Goal: Information Seeking & Learning: Learn about a topic

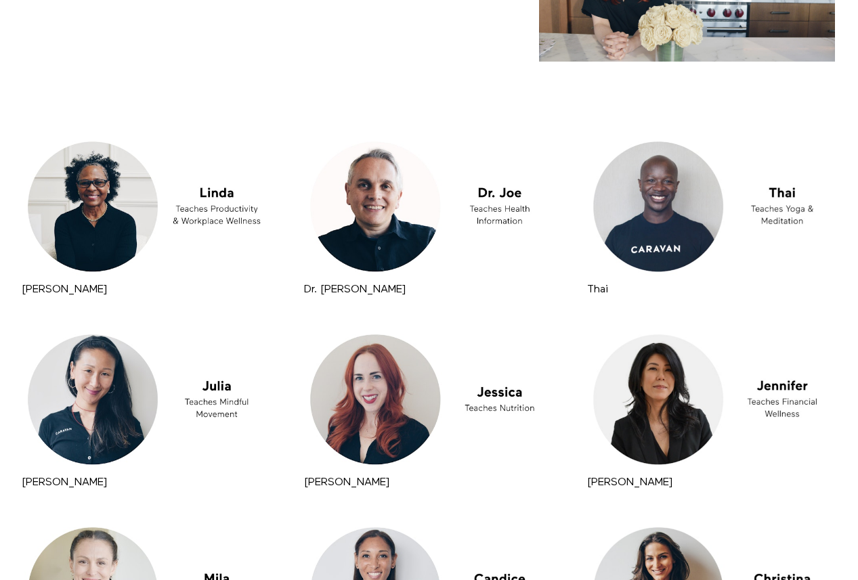
scroll to position [6541, 0]
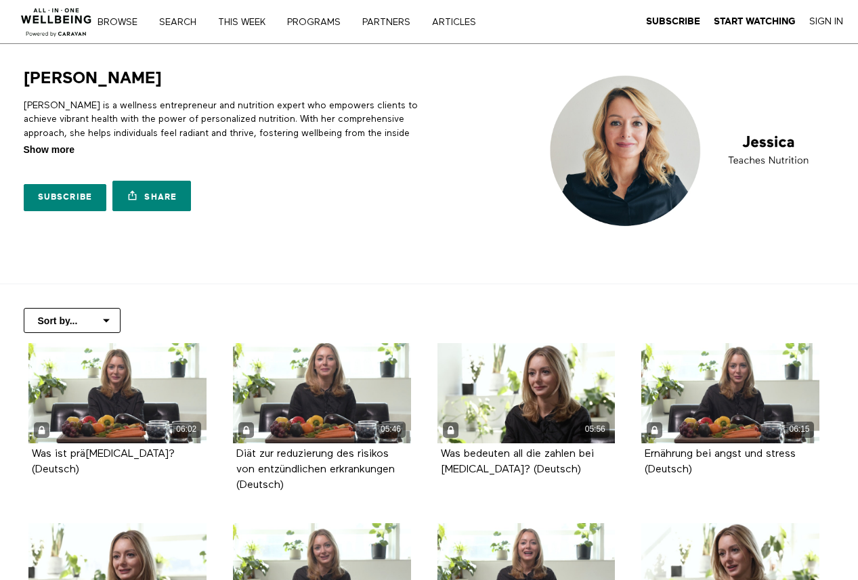
click at [58, 152] on span "Show more" at bounding box center [49, 150] width 51 height 14
click at [0, 0] on input "Show more Show less" at bounding box center [0, 0] width 0 height 0
